Goal: Task Accomplishment & Management: Manage account settings

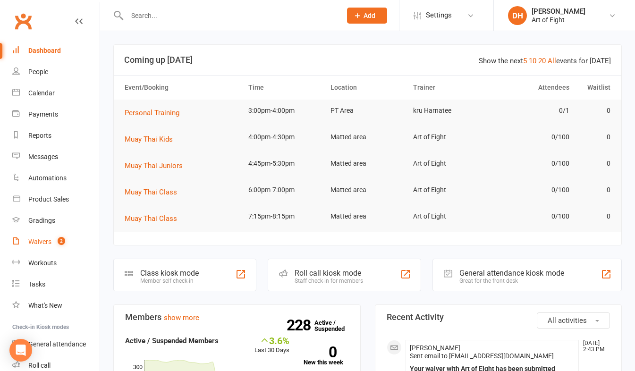
click at [42, 238] on div "Waivers" at bounding box center [39, 242] width 23 height 8
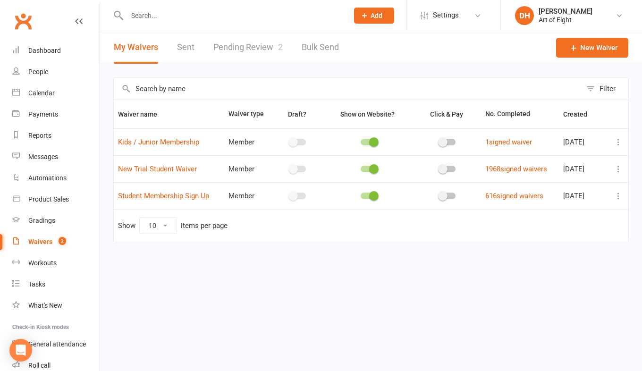
click at [243, 50] on link "Pending Review 2" at bounding box center [247, 47] width 69 height 33
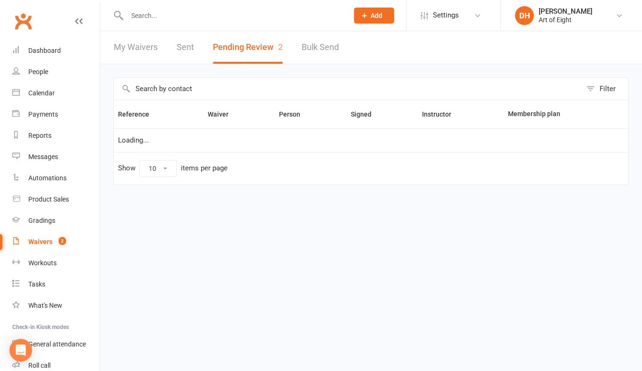
select select "50"
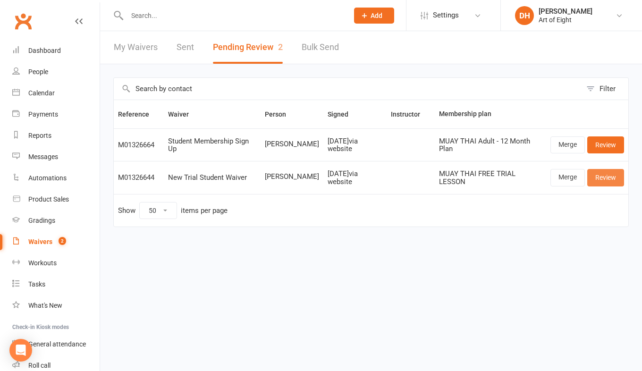
click at [599, 183] on link "Review" at bounding box center [605, 177] width 37 height 17
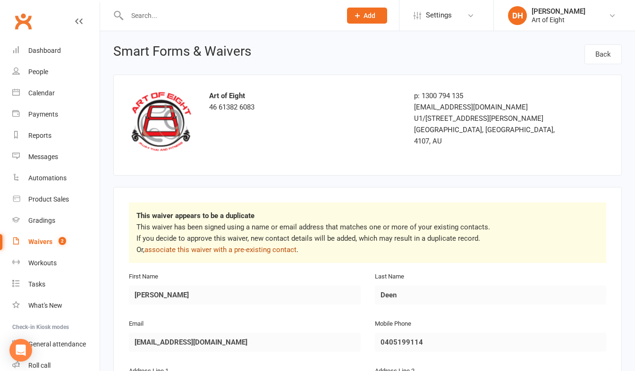
click at [271, 246] on link "associate this waiver with a pre-existing contact" at bounding box center [220, 249] width 152 height 8
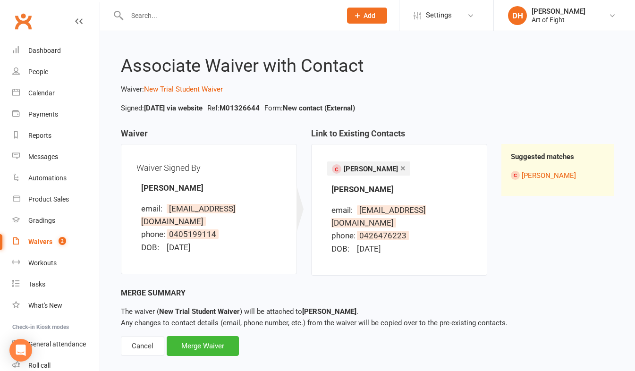
scroll to position [4, 0]
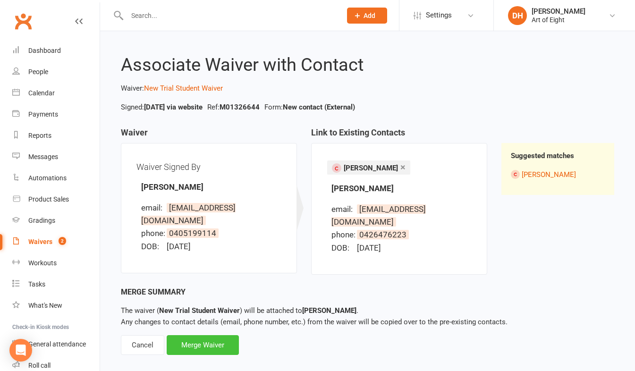
click at [218, 335] on div "Merge Waiver" at bounding box center [203, 345] width 72 height 20
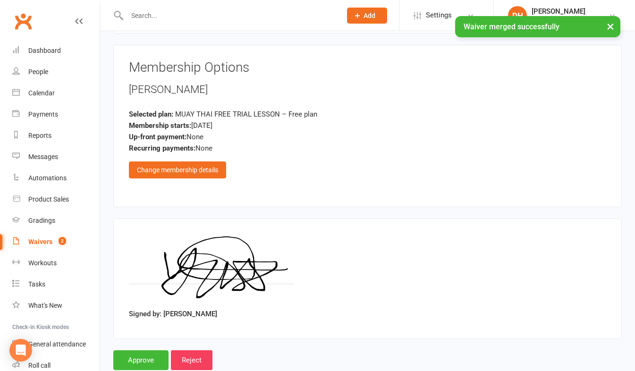
scroll to position [1567, 0]
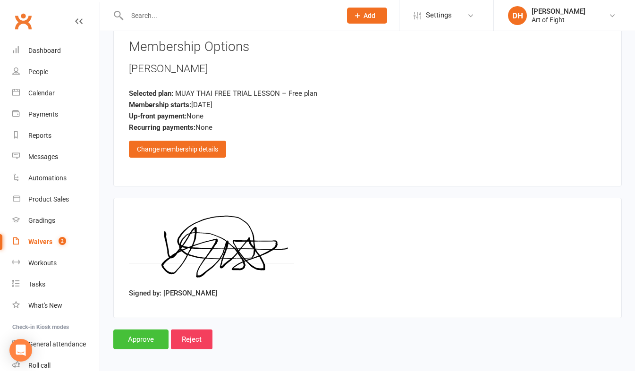
click at [145, 333] on input "Approve" at bounding box center [140, 339] width 55 height 20
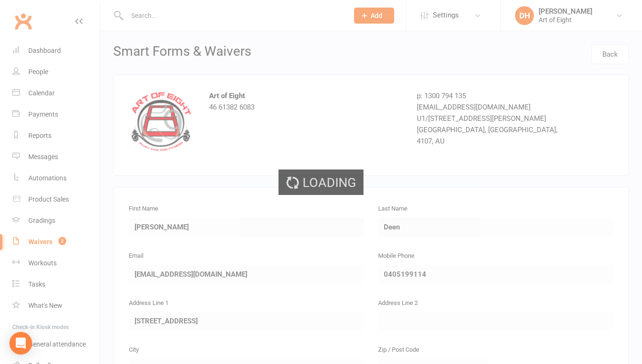
select select "50"
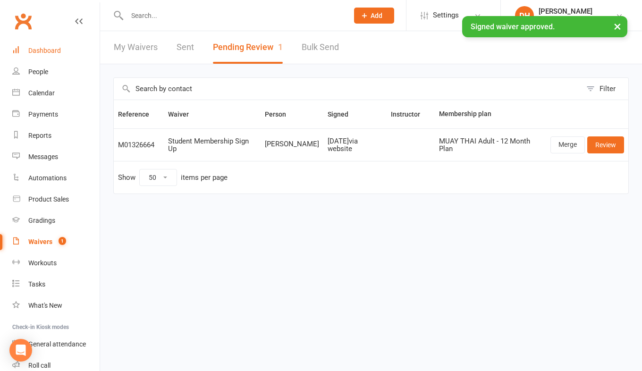
click at [36, 49] on div "Dashboard" at bounding box center [44, 51] width 33 height 8
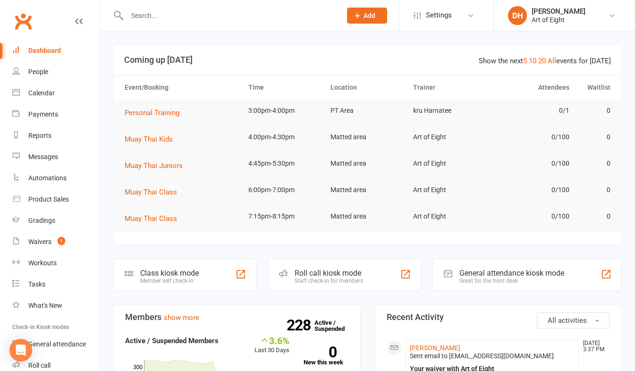
click at [165, 23] on div at bounding box center [223, 15] width 221 height 31
click at [166, 18] on input "text" at bounding box center [229, 15] width 210 height 13
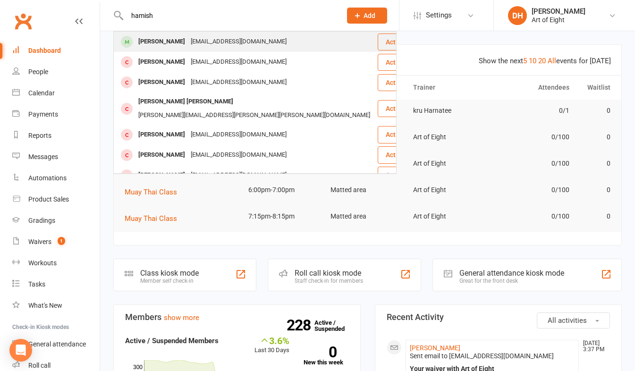
type input "hamish"
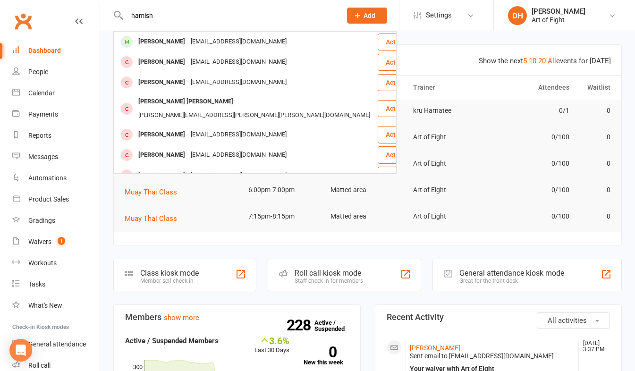
click at [148, 38] on div "[PERSON_NAME]" at bounding box center [161, 42] width 52 height 14
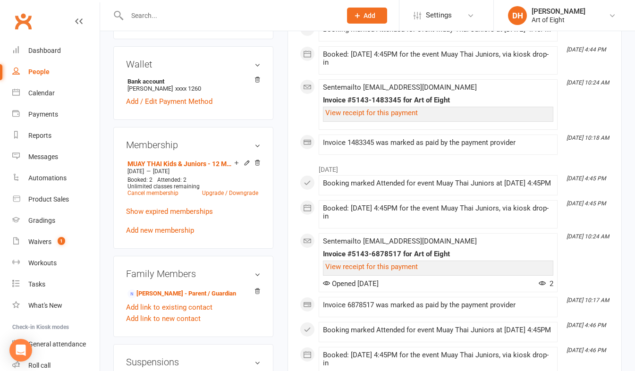
scroll to position [283, 0]
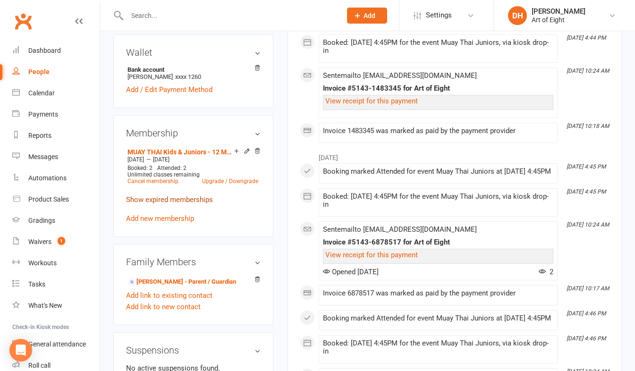
click at [153, 204] on link "Show expired memberships" at bounding box center [169, 199] width 87 height 8
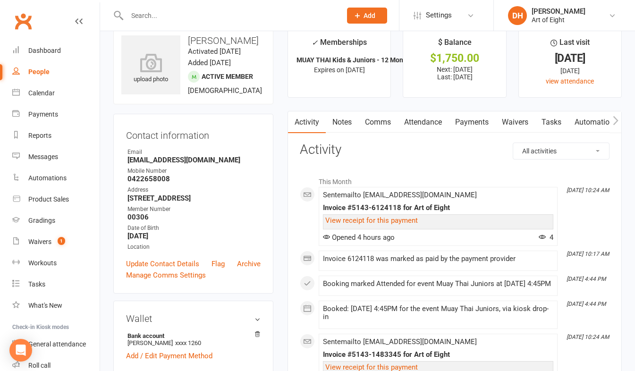
scroll to position [0, 0]
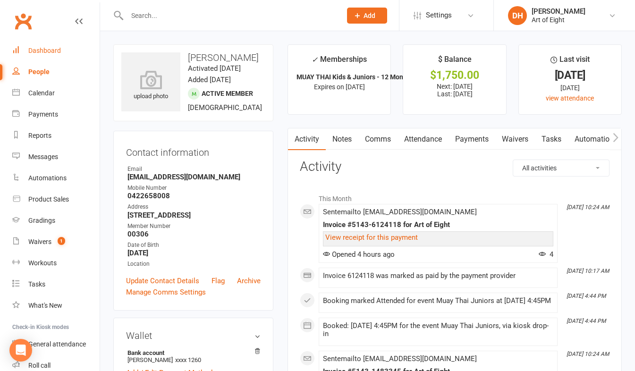
click at [56, 50] on div "Dashboard" at bounding box center [44, 51] width 33 height 8
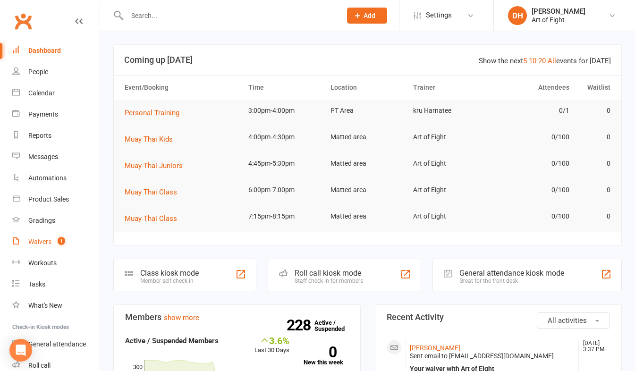
click at [33, 238] on div "Waivers" at bounding box center [39, 242] width 23 height 8
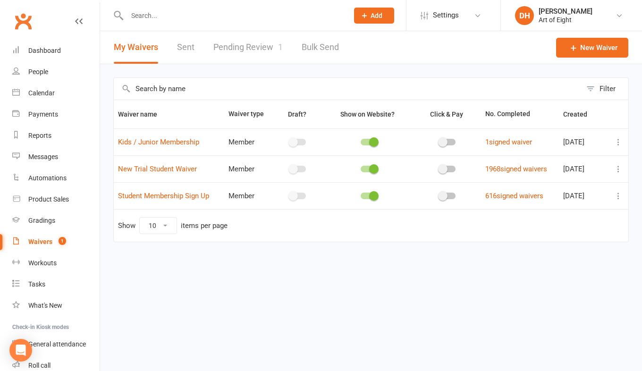
click at [225, 44] on link "Pending Review 1" at bounding box center [247, 47] width 69 height 33
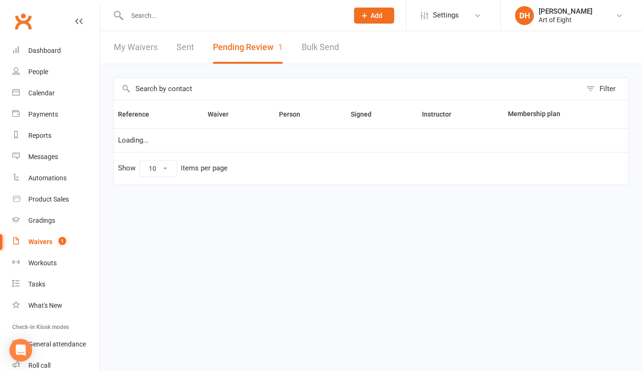
select select "50"
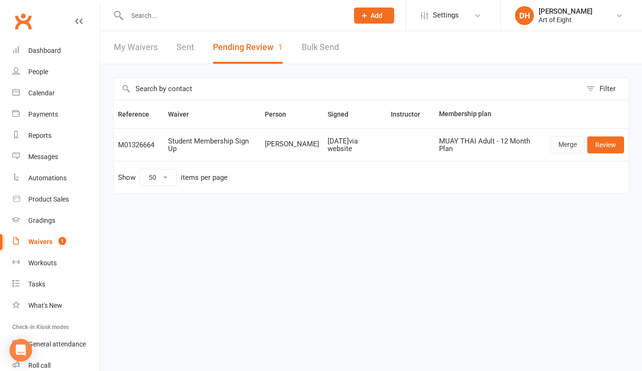
click at [184, 19] on input "text" at bounding box center [232, 15] width 217 height 13
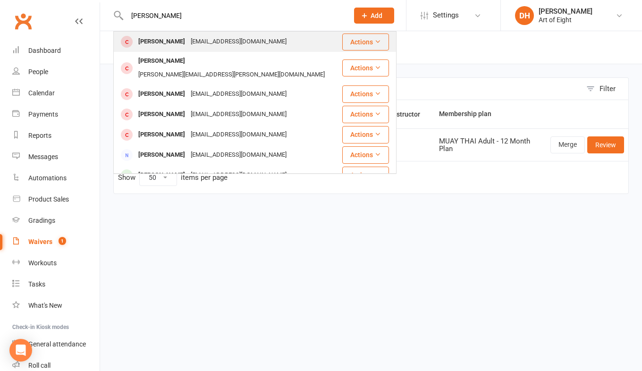
type input "[PERSON_NAME]"
click at [171, 42] on div "[PERSON_NAME]" at bounding box center [161, 42] width 52 height 14
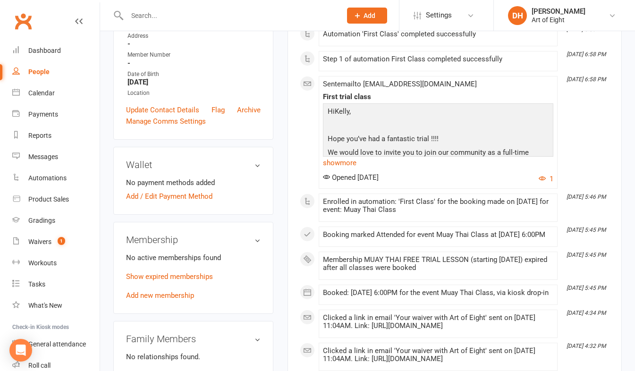
scroll to position [189, 0]
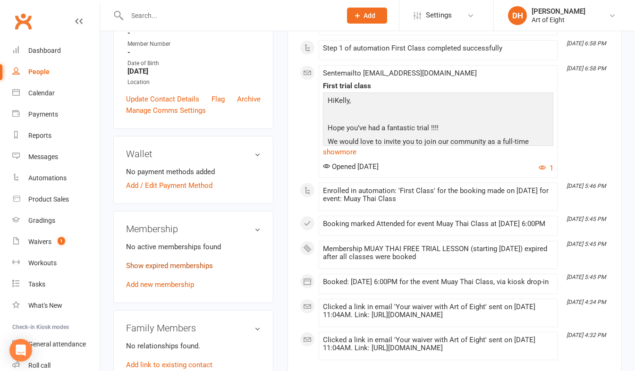
click at [182, 270] on link "Show expired memberships" at bounding box center [169, 265] width 87 height 8
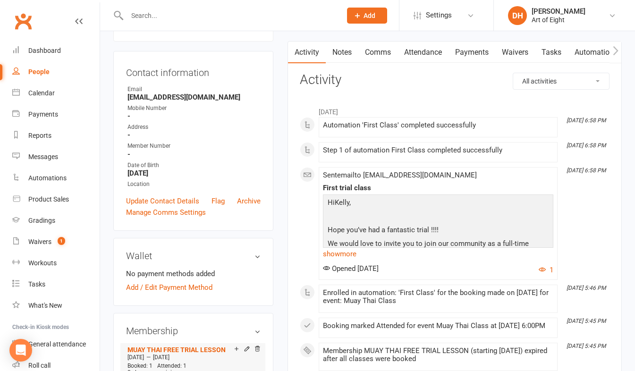
scroll to position [0, 0]
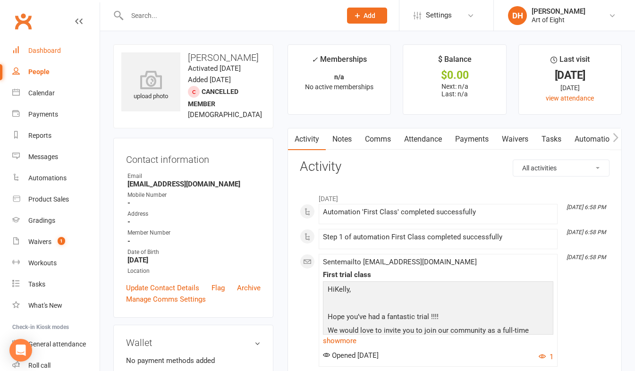
click at [38, 49] on div "Dashboard" at bounding box center [44, 51] width 33 height 8
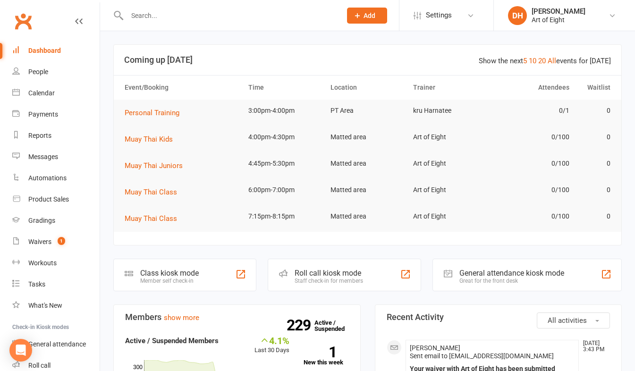
click at [145, 13] on input "text" at bounding box center [229, 15] width 210 height 13
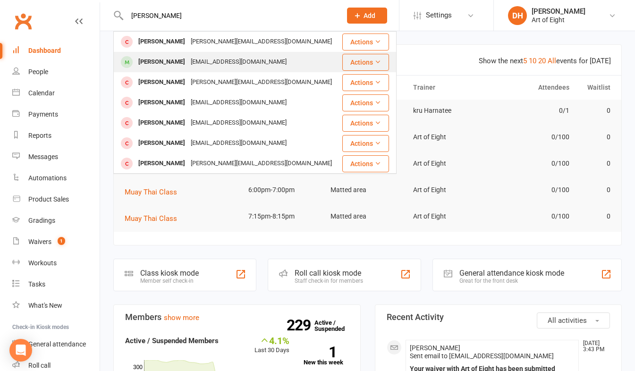
type input "[PERSON_NAME]"
click at [158, 61] on div "[PERSON_NAME]" at bounding box center [161, 62] width 52 height 14
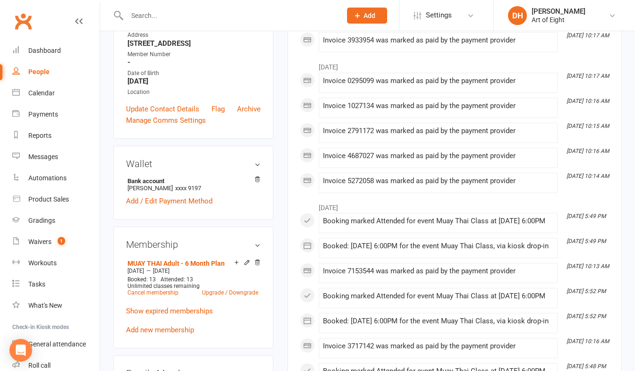
scroll to position [189, 0]
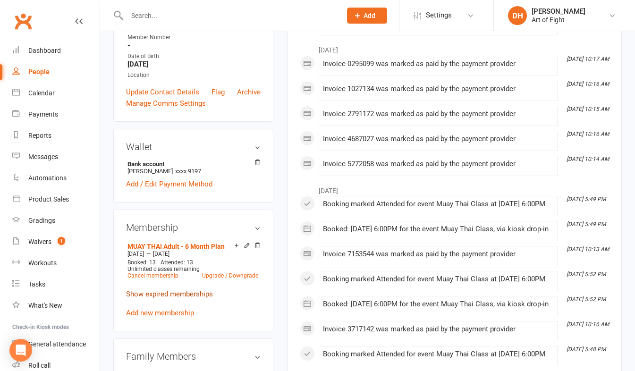
click at [156, 298] on link "Show expired memberships" at bounding box center [169, 294] width 87 height 8
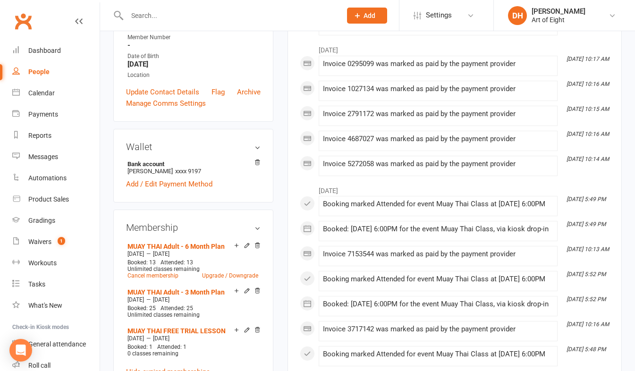
scroll to position [0, 0]
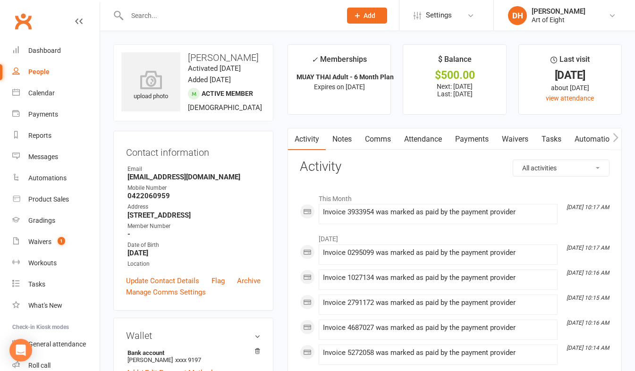
click at [475, 136] on link "Payments" at bounding box center [471, 139] width 47 height 22
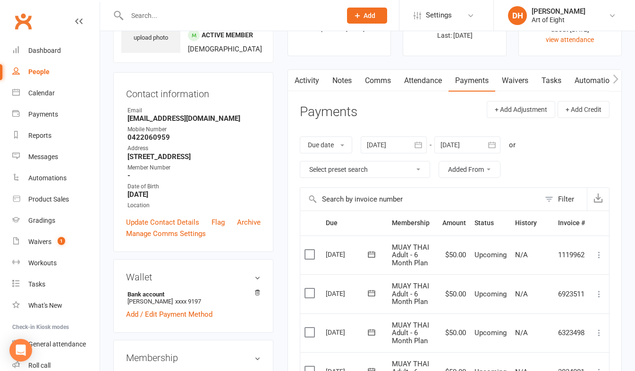
scroll to position [47, 0]
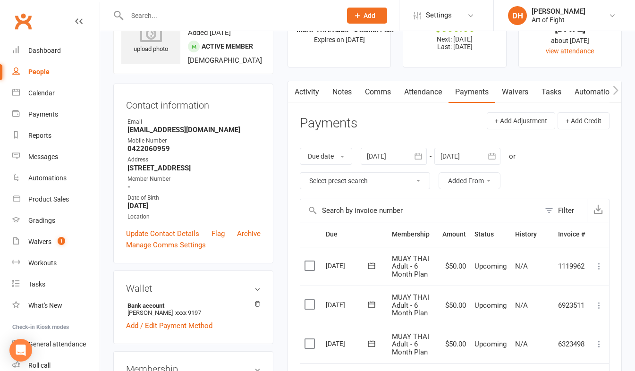
click at [420, 153] on icon "button" at bounding box center [417, 155] width 9 height 9
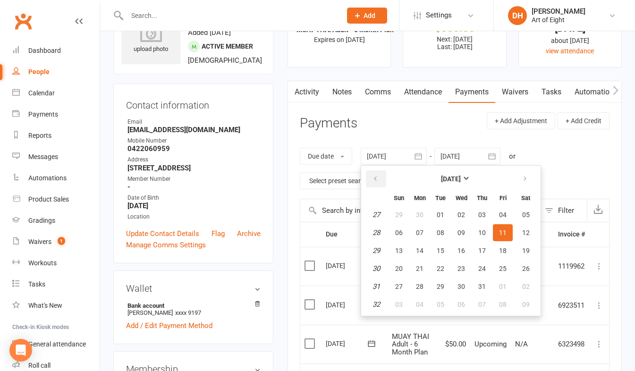
click at [375, 173] on button "button" at bounding box center [376, 178] width 20 height 17
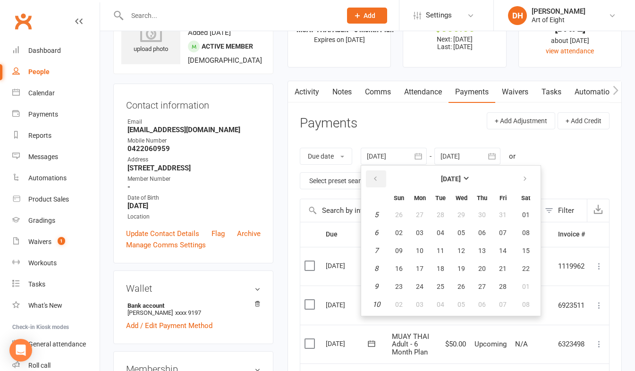
click at [375, 173] on button "button" at bounding box center [376, 178] width 20 height 17
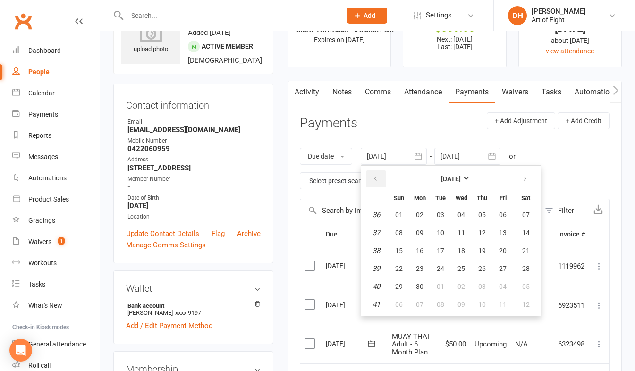
click at [375, 173] on button "button" at bounding box center [376, 178] width 20 height 17
click at [478, 211] on button "01" at bounding box center [482, 214] width 20 height 17
type input "[DATE]"
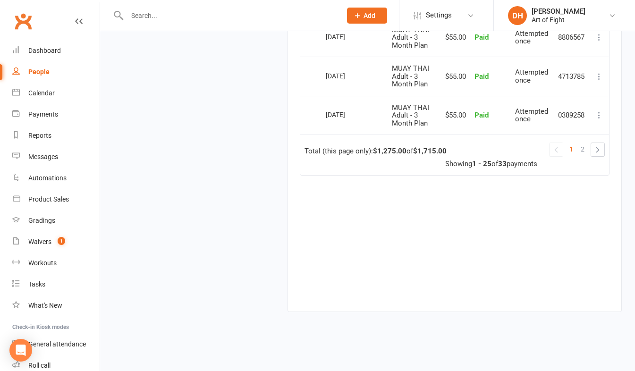
scroll to position [1085, 0]
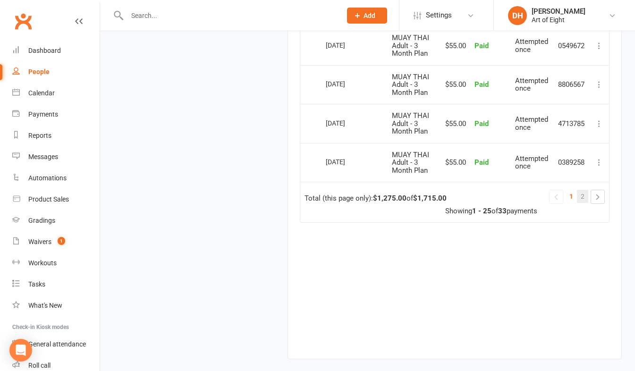
click at [583, 196] on span "2" at bounding box center [582, 196] width 4 height 13
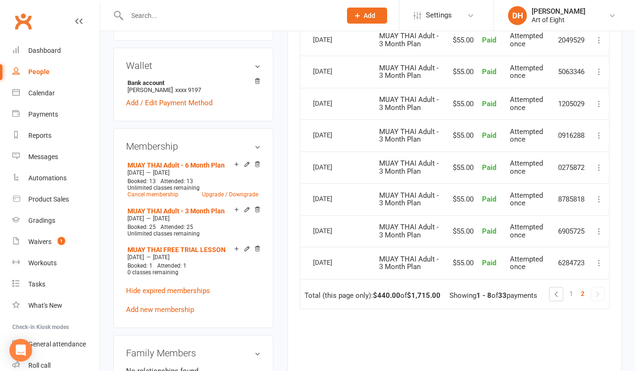
scroll to position [270, 0]
